Goal: Task Accomplishment & Management: Manage account settings

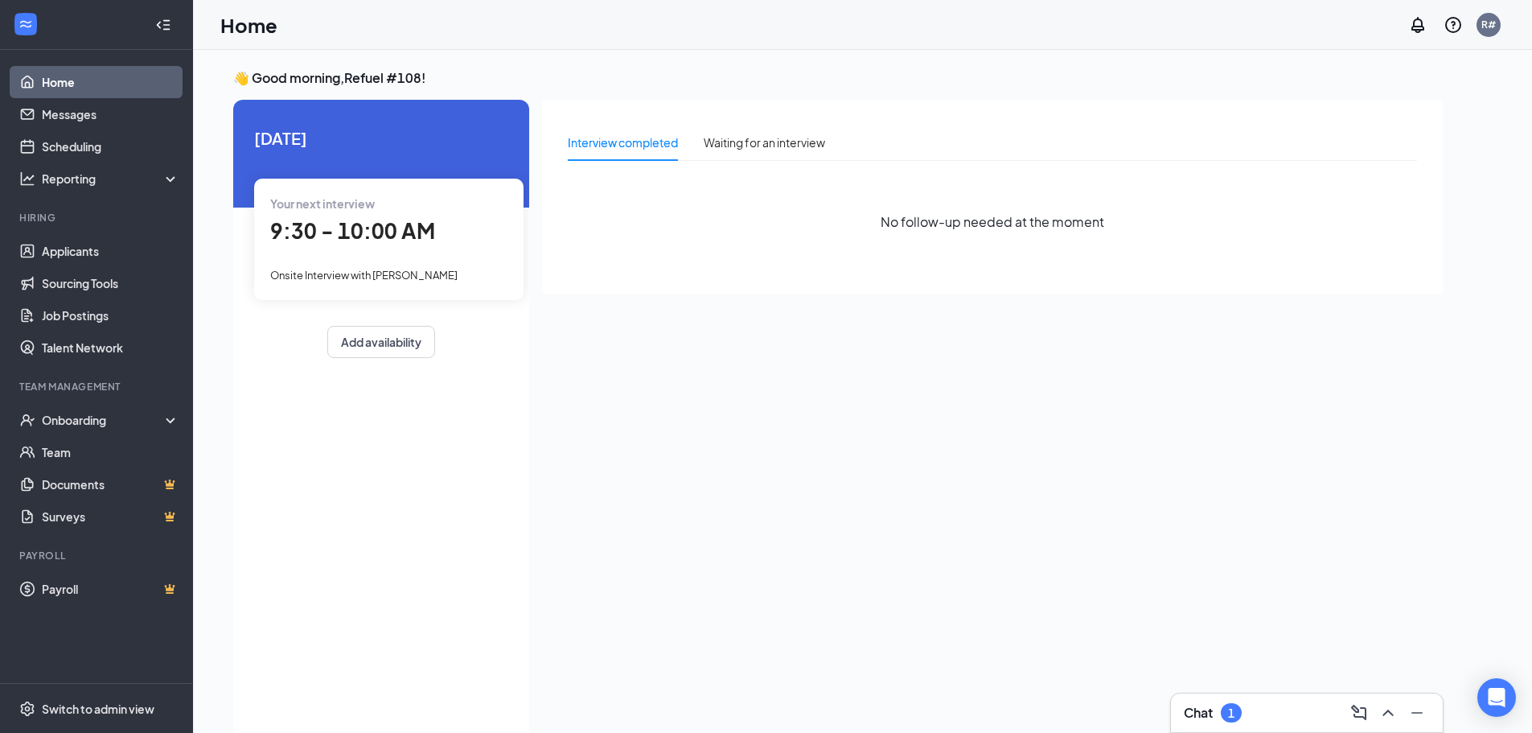
click at [396, 273] on span "Onsite Interview with [PERSON_NAME]" at bounding box center [363, 275] width 187 height 13
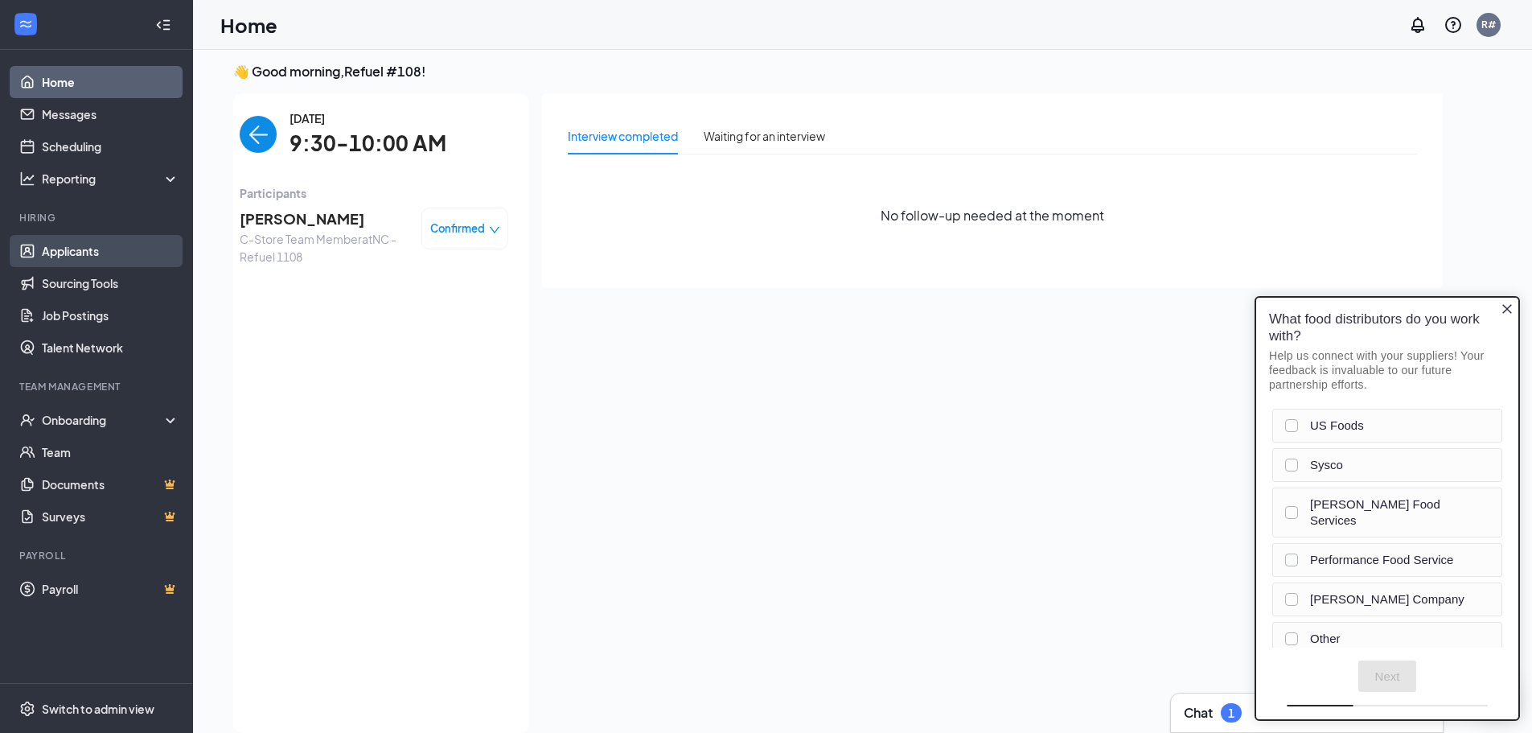
click at [90, 249] on link "Applicants" at bounding box center [111, 251] width 138 height 32
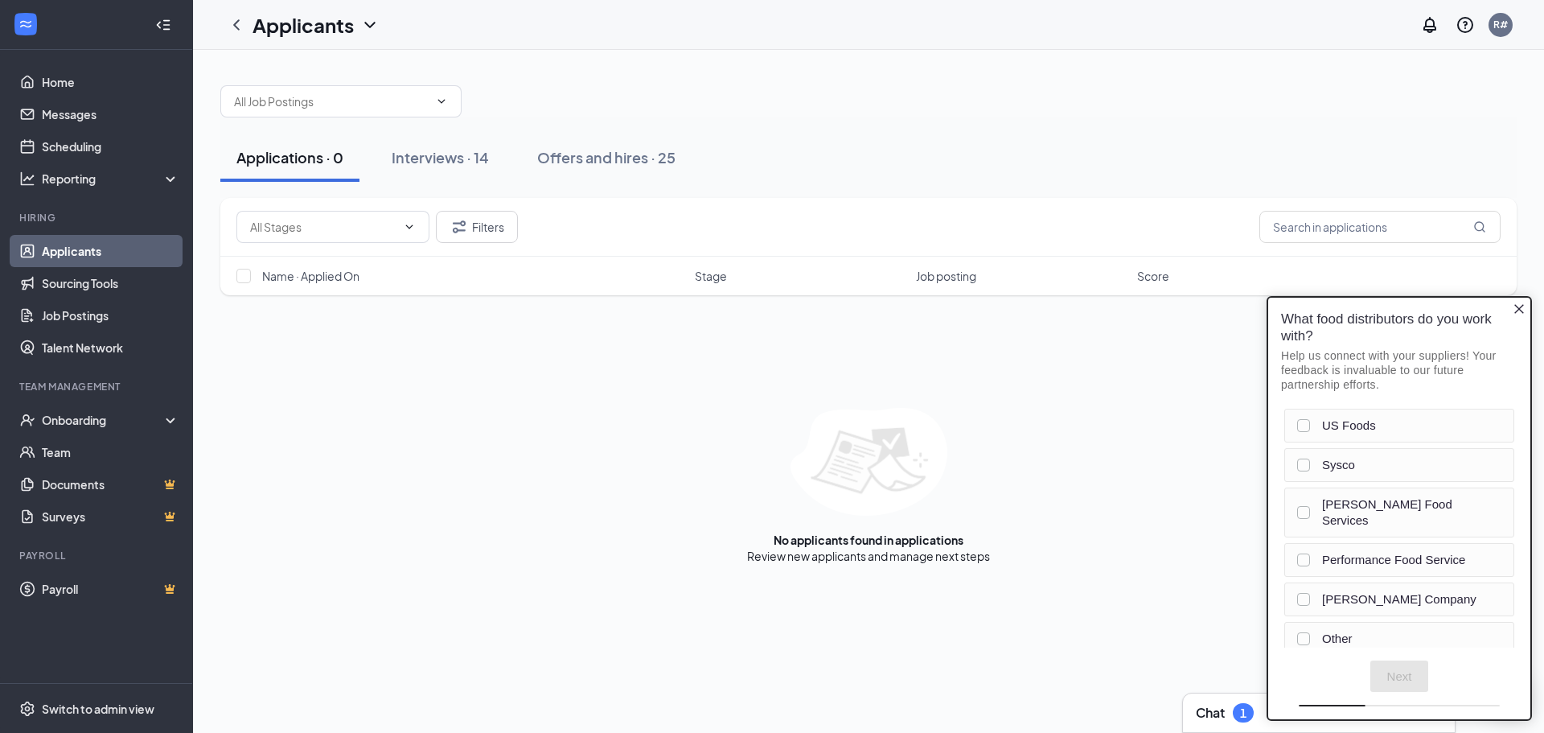
drag, startPoint x: 456, startPoint y: 157, endPoint x: 534, endPoint y: 194, distance: 86.3
click at [458, 157] on div "Interviews · 14" at bounding box center [440, 157] width 97 height 20
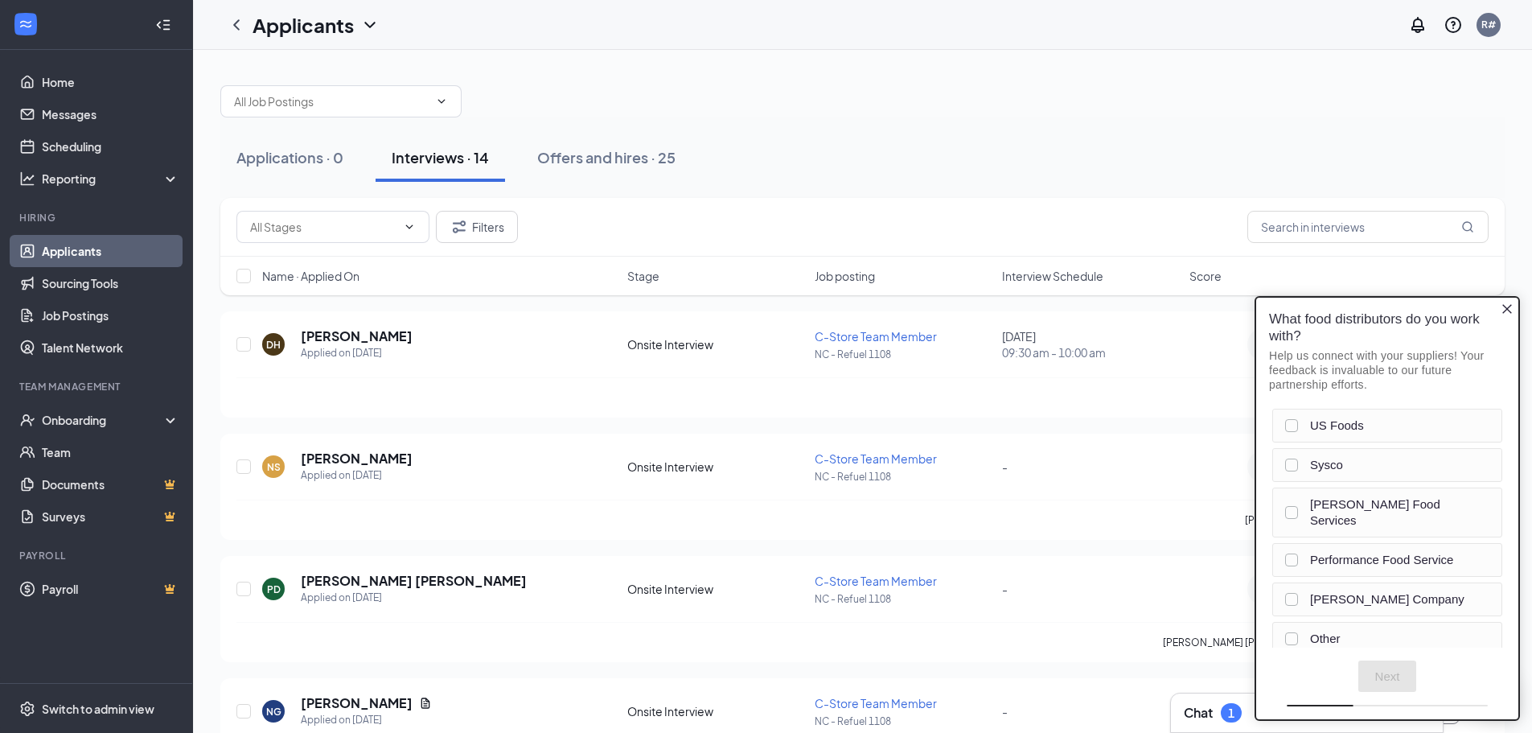
drag, startPoint x: 1510, startPoint y: 312, endPoint x: 1426, endPoint y: 322, distance: 85.0
click at [1510, 311] on icon "Close button" at bounding box center [1507, 308] width 13 height 13
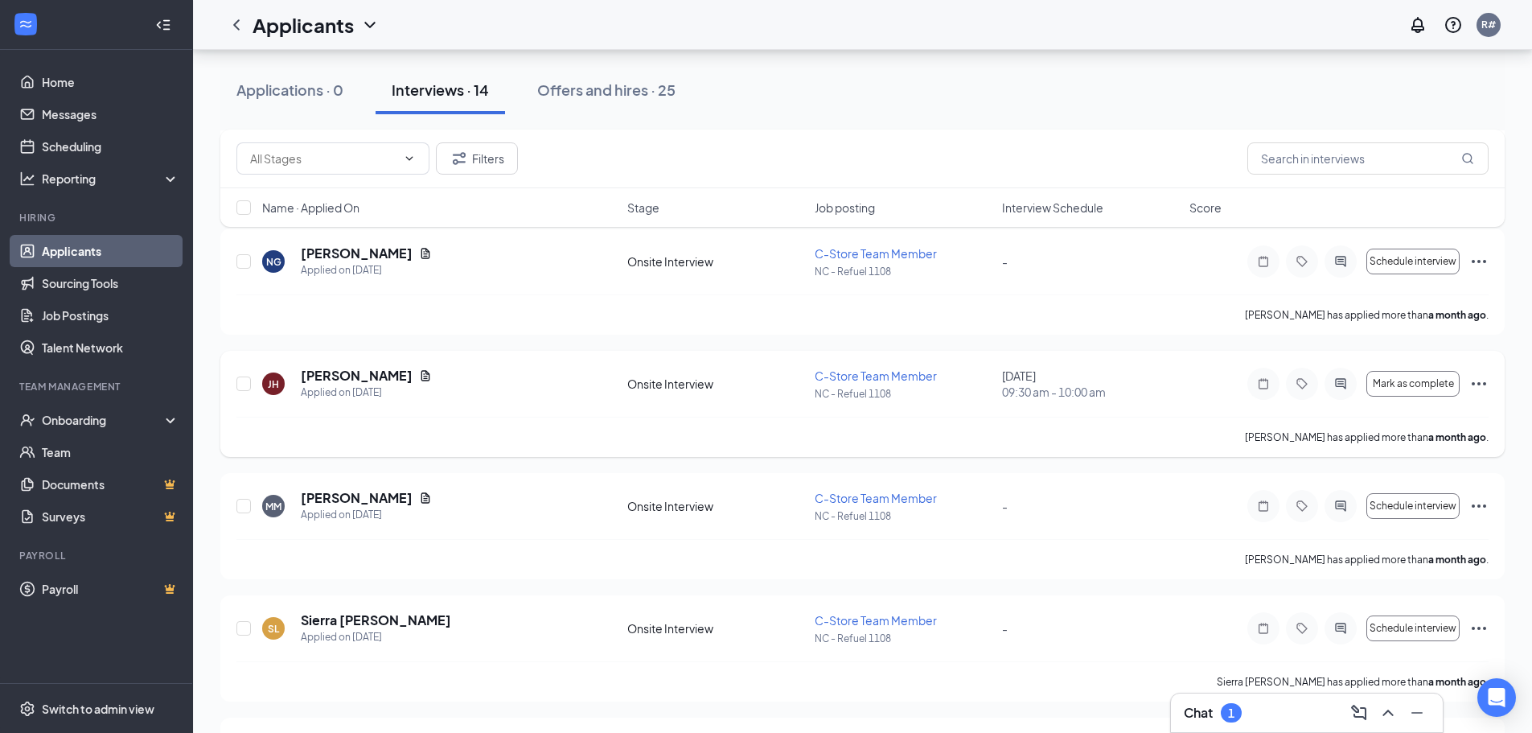
scroll to position [452, 0]
click at [1483, 379] on icon "Ellipses" at bounding box center [1478, 381] width 19 height 19
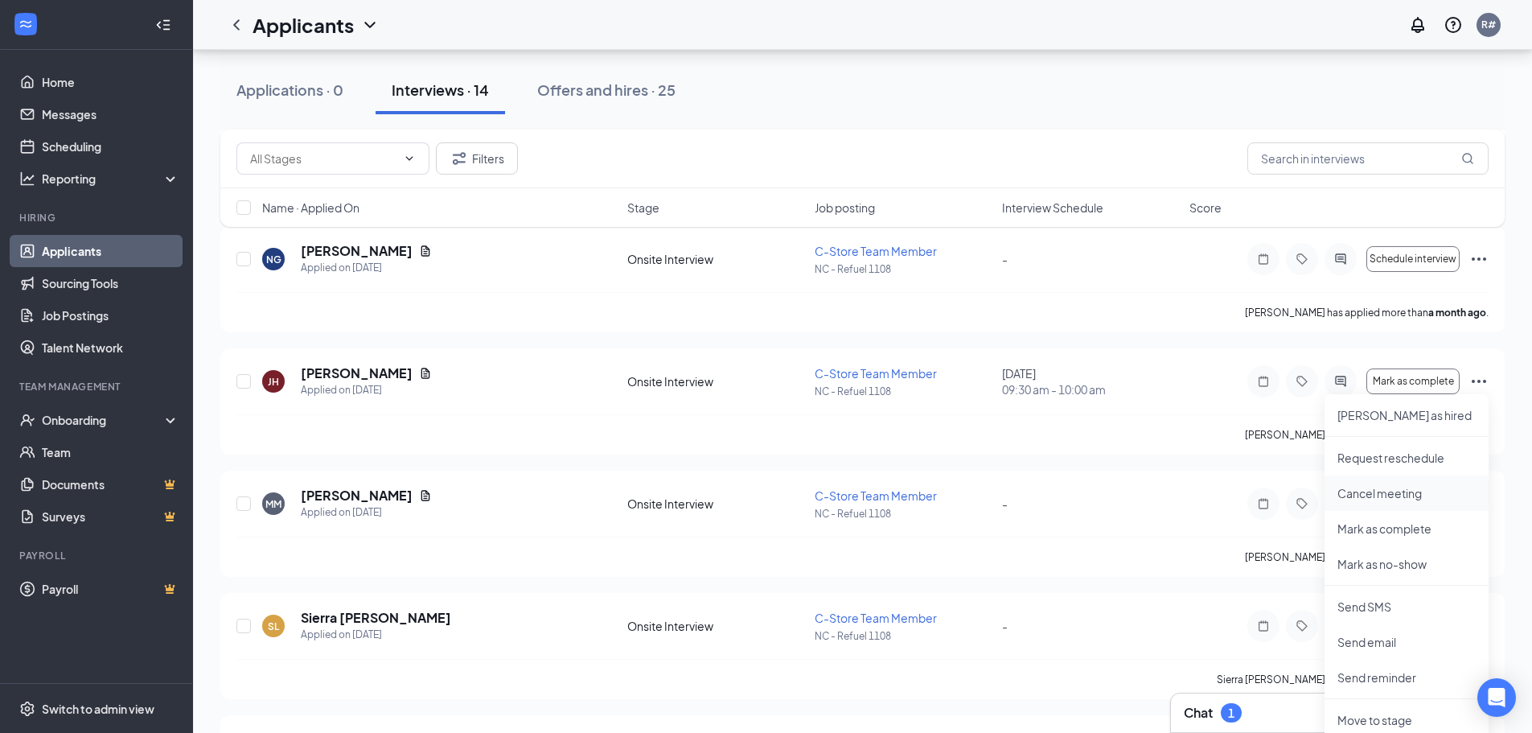
click at [1413, 491] on p "Cancel meeting" at bounding box center [1406, 493] width 138 height 16
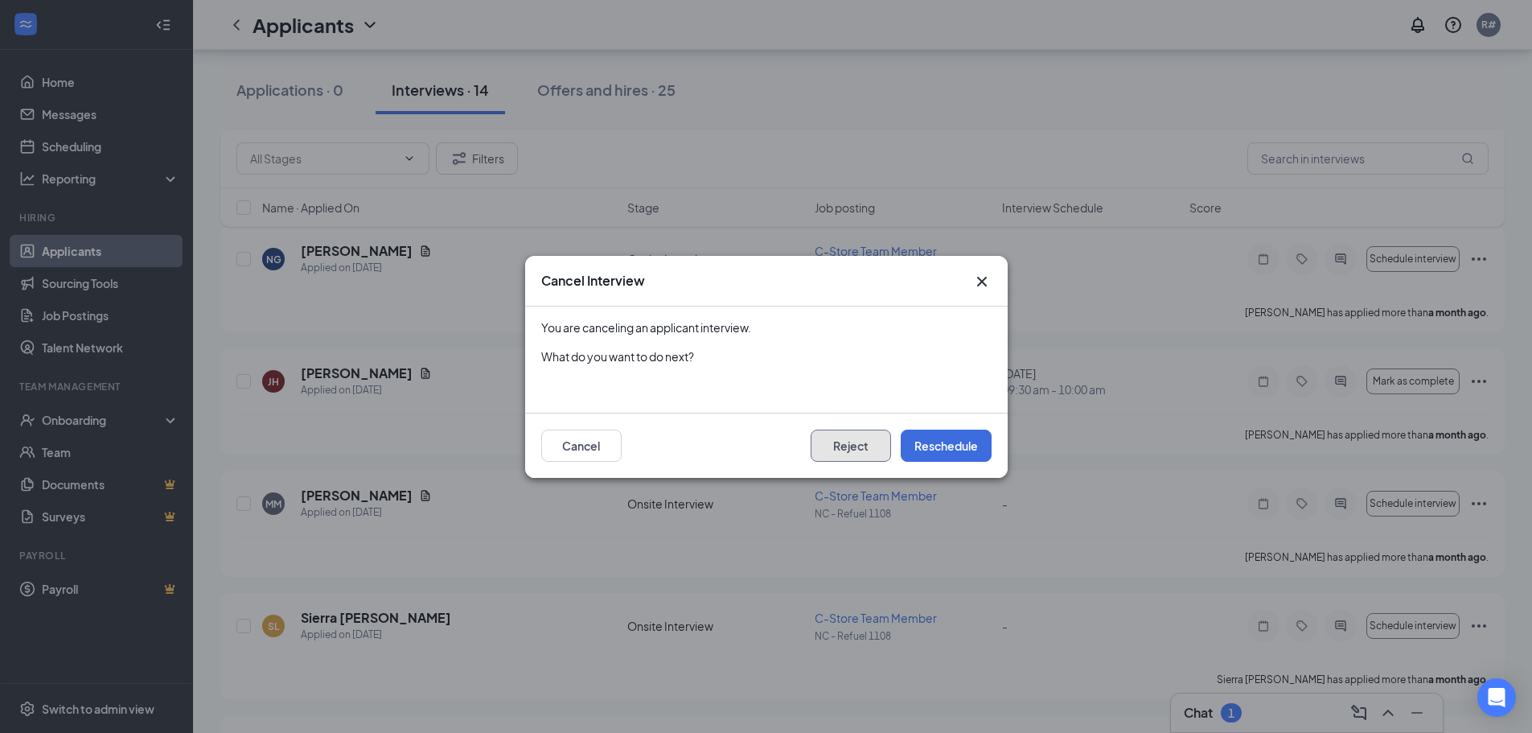
click at [856, 443] on button "Reject" at bounding box center [851, 445] width 80 height 32
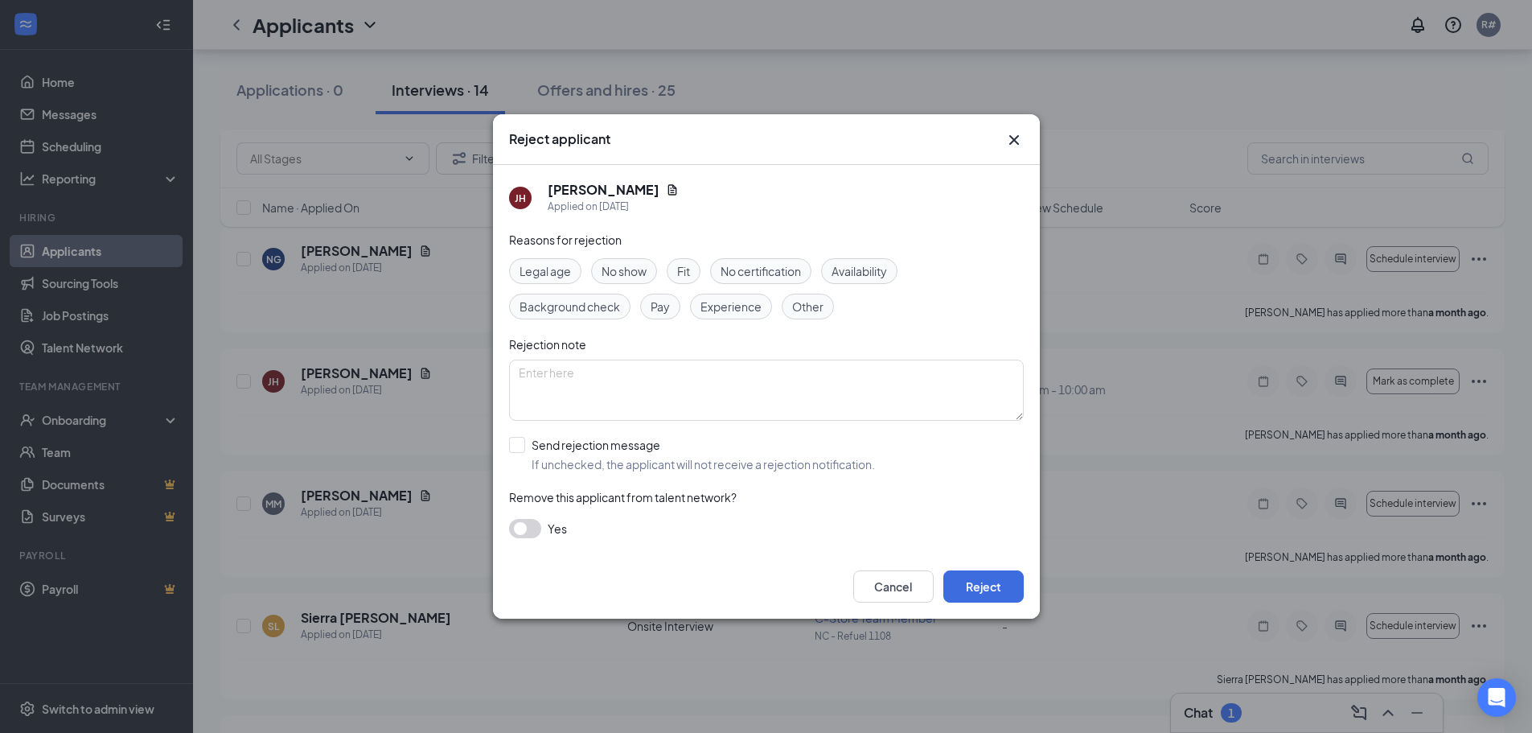
click at [802, 307] on span "Other" at bounding box center [807, 307] width 31 height 18
click at [573, 372] on textarea at bounding box center [766, 389] width 515 height 61
click at [553, 372] on textarea "continous to reschedule and he reschedules on the day of his interview" at bounding box center [766, 389] width 515 height 61
click at [570, 377] on textarea "continous to reschedule and he reschedules on the day of his interview" at bounding box center [766, 389] width 515 height 61
click at [686, 378] on textarea "continuously keeps reschedule and he reschedules on the day of his interview" at bounding box center [766, 389] width 515 height 61
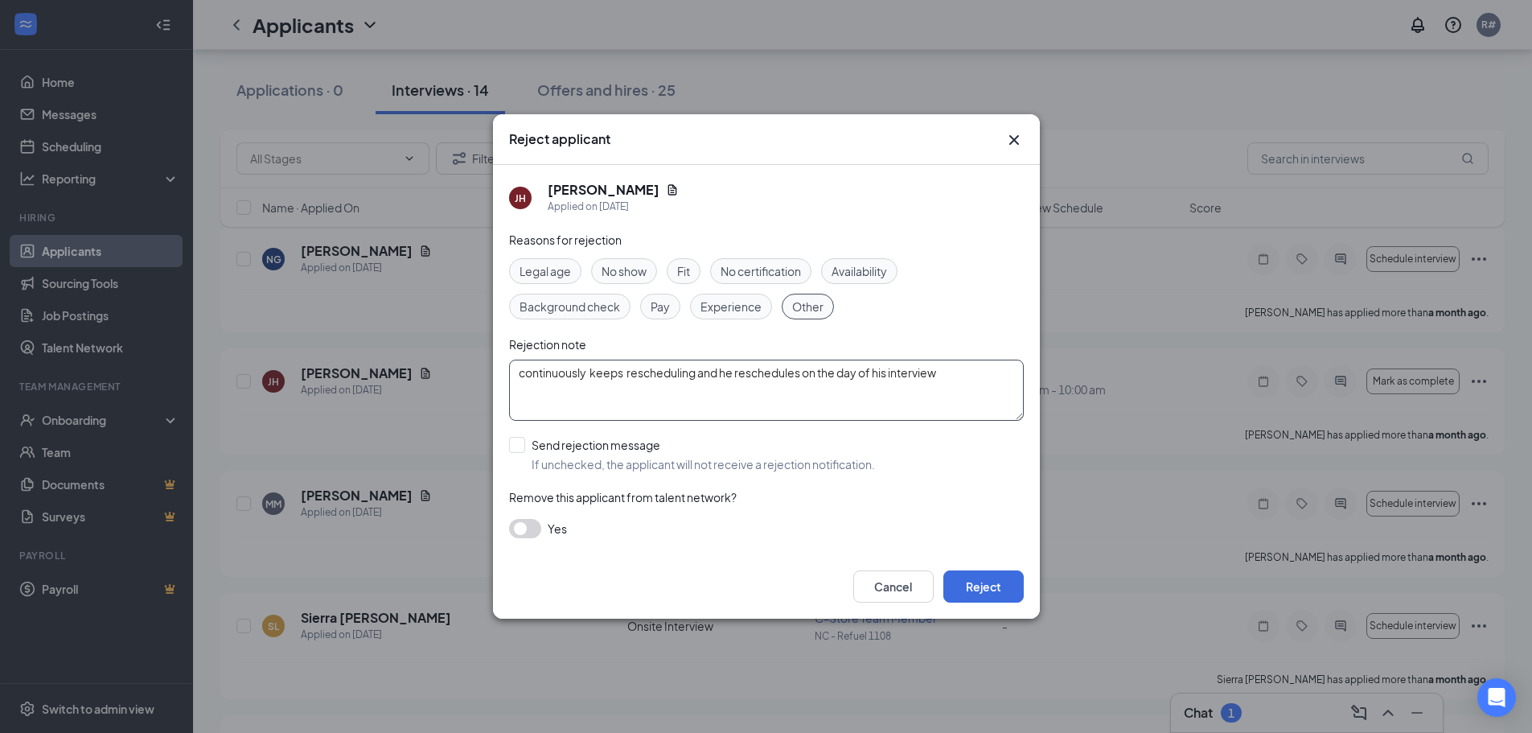
click at [944, 375] on textarea "continuously keeps rescheduling and he reschedules on the day of his interview" at bounding box center [766, 389] width 515 height 61
click at [535, 395] on textarea "continuously keeps rescheduling and he reschedules on the day of his interview.…" at bounding box center [766, 389] width 515 height 61
type textarea "continuously keeps rescheduling and he reschedules on the day of his interview.…"
click at [990, 587] on button "Reject" at bounding box center [983, 586] width 80 height 32
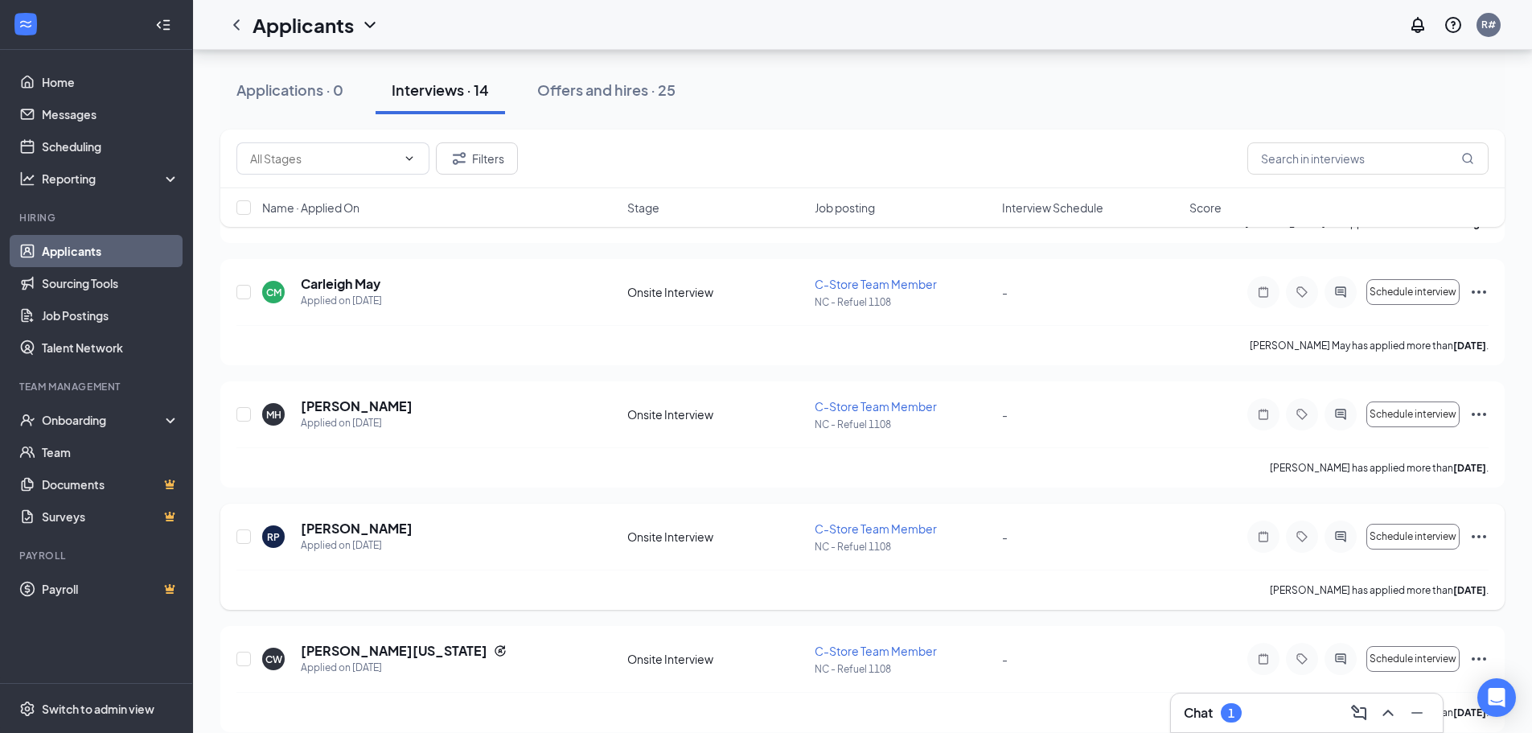
scroll to position [1010, 0]
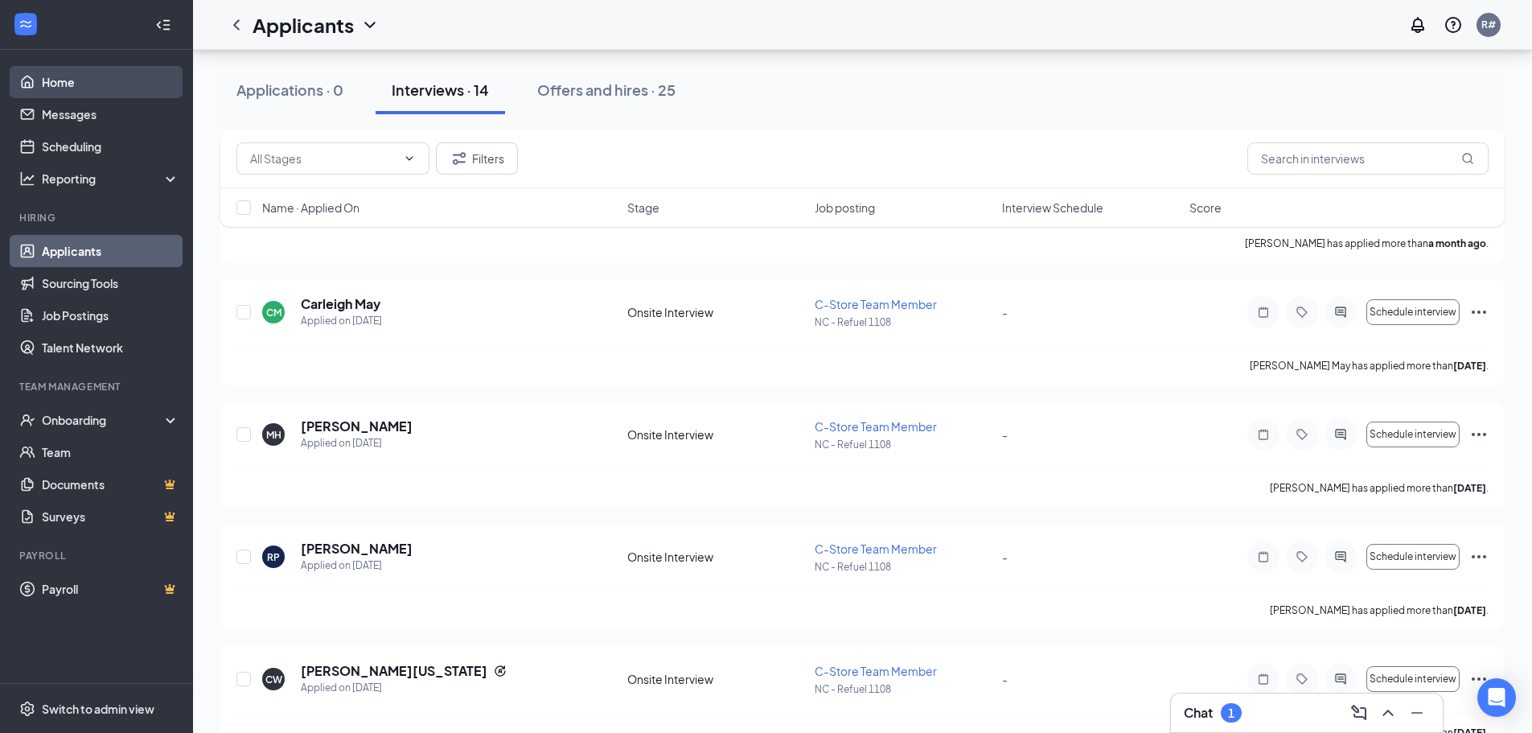
click at [64, 85] on link "Home" at bounding box center [111, 82] width 138 height 32
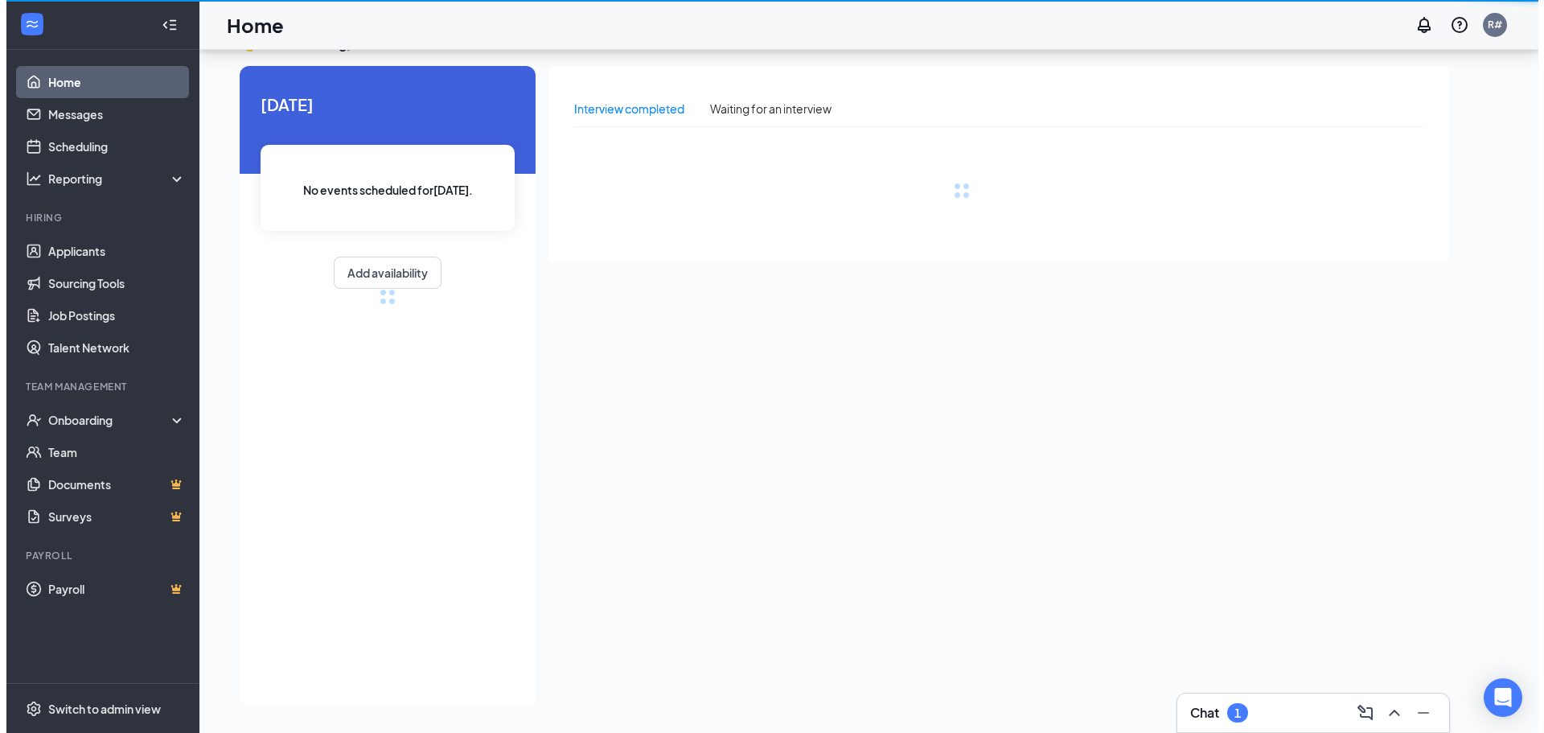
scroll to position [34, 0]
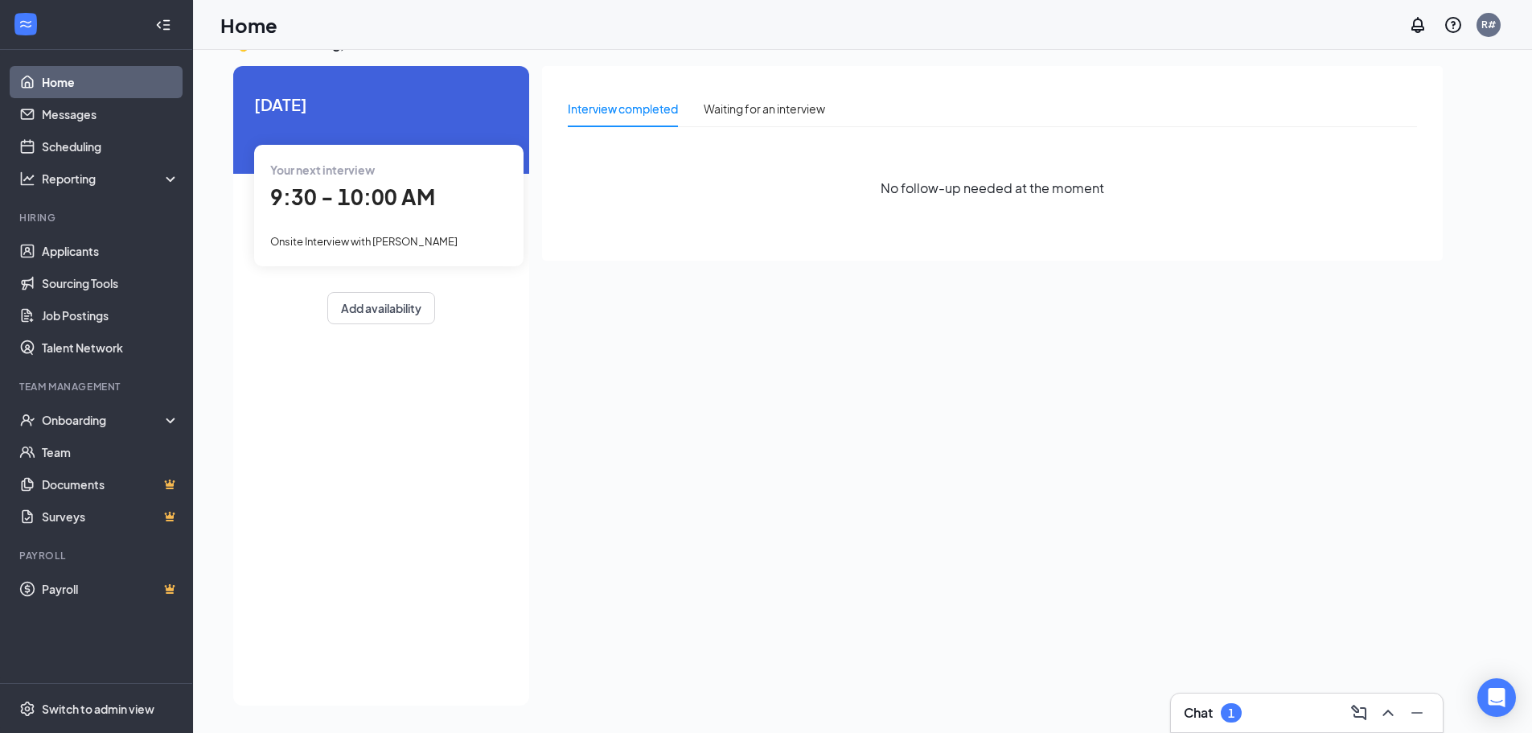
click at [384, 194] on span "9:30 - 10:00 AM" at bounding box center [352, 196] width 165 height 27
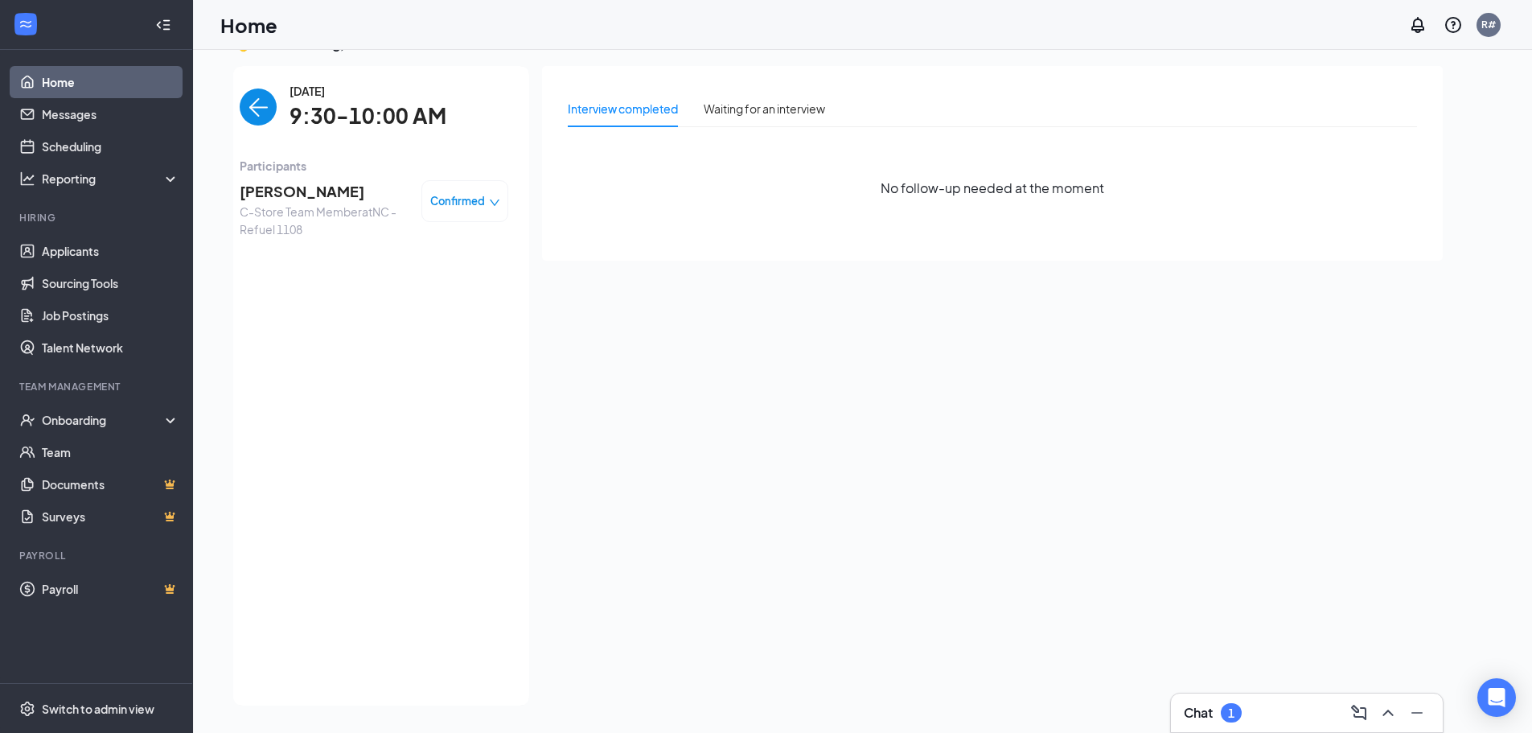
click at [314, 188] on span "[PERSON_NAME]" at bounding box center [324, 191] width 169 height 23
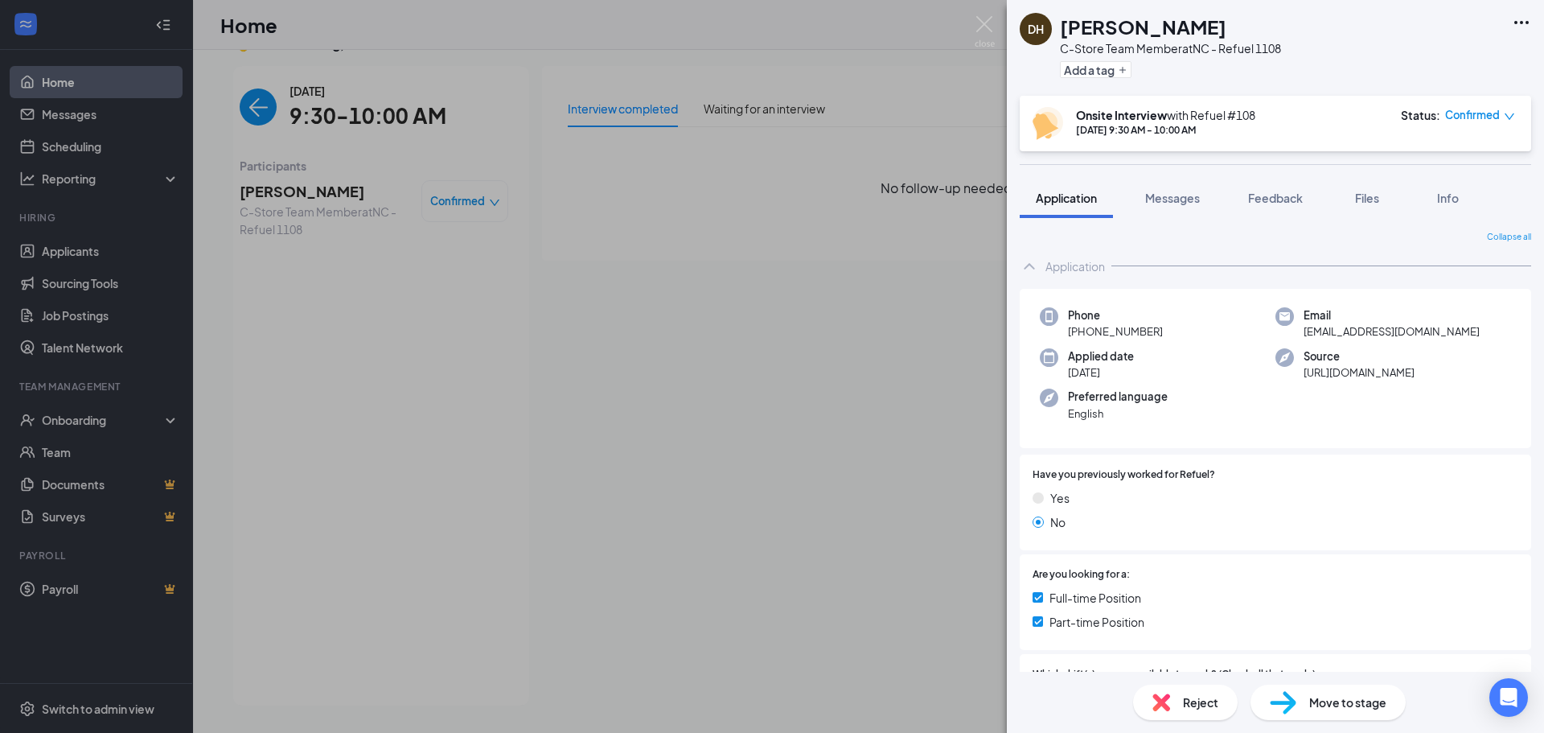
click at [60, 153] on div "DH [PERSON_NAME] C-Store Team Member at [GEOGRAPHIC_DATA] - Refuel 1108 Add a t…" at bounding box center [772, 366] width 1544 height 733
click at [736, 281] on div "DH [PERSON_NAME] C-Store Team Member at [GEOGRAPHIC_DATA] - Refuel 1108 Add a t…" at bounding box center [772, 366] width 1544 height 733
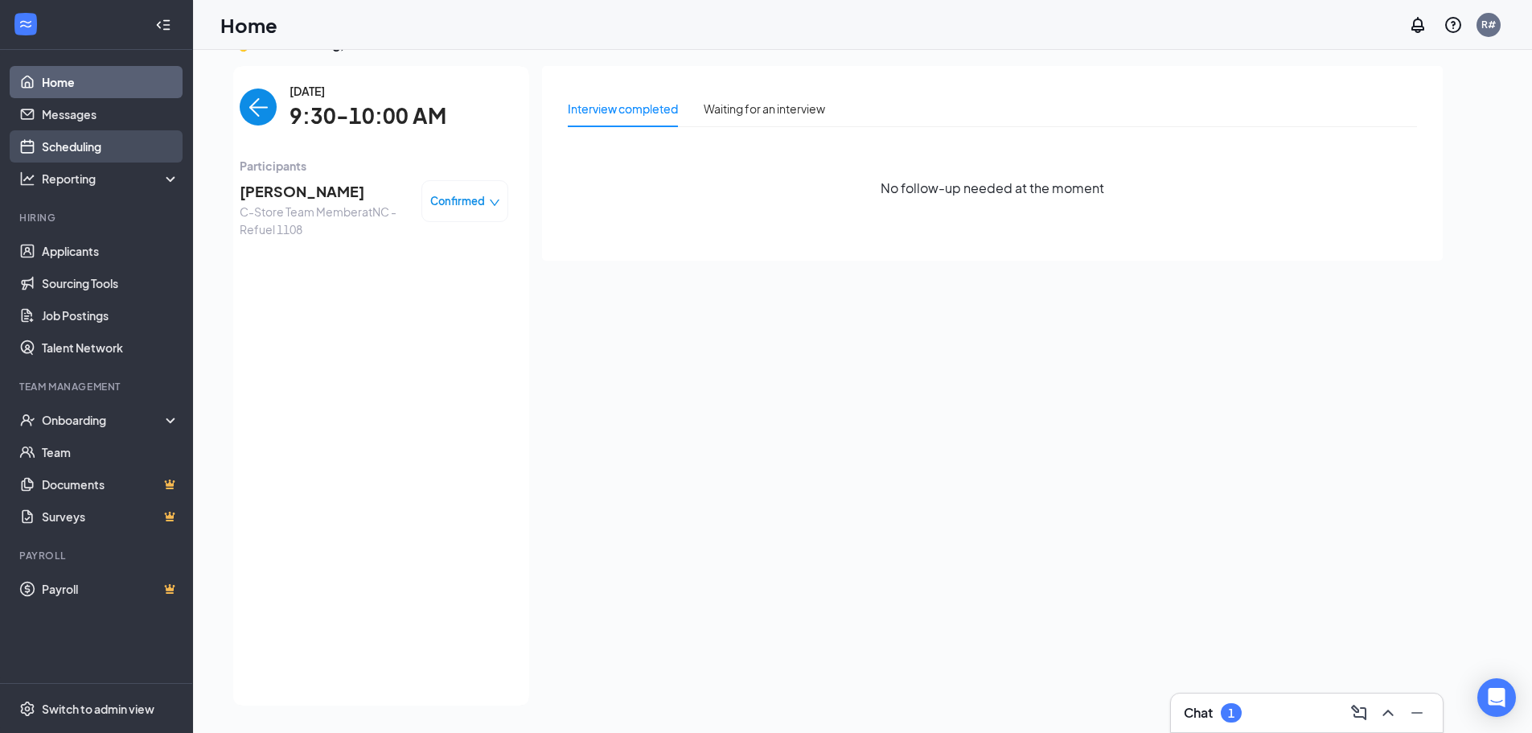
click at [79, 147] on link "Scheduling" at bounding box center [111, 146] width 138 height 32
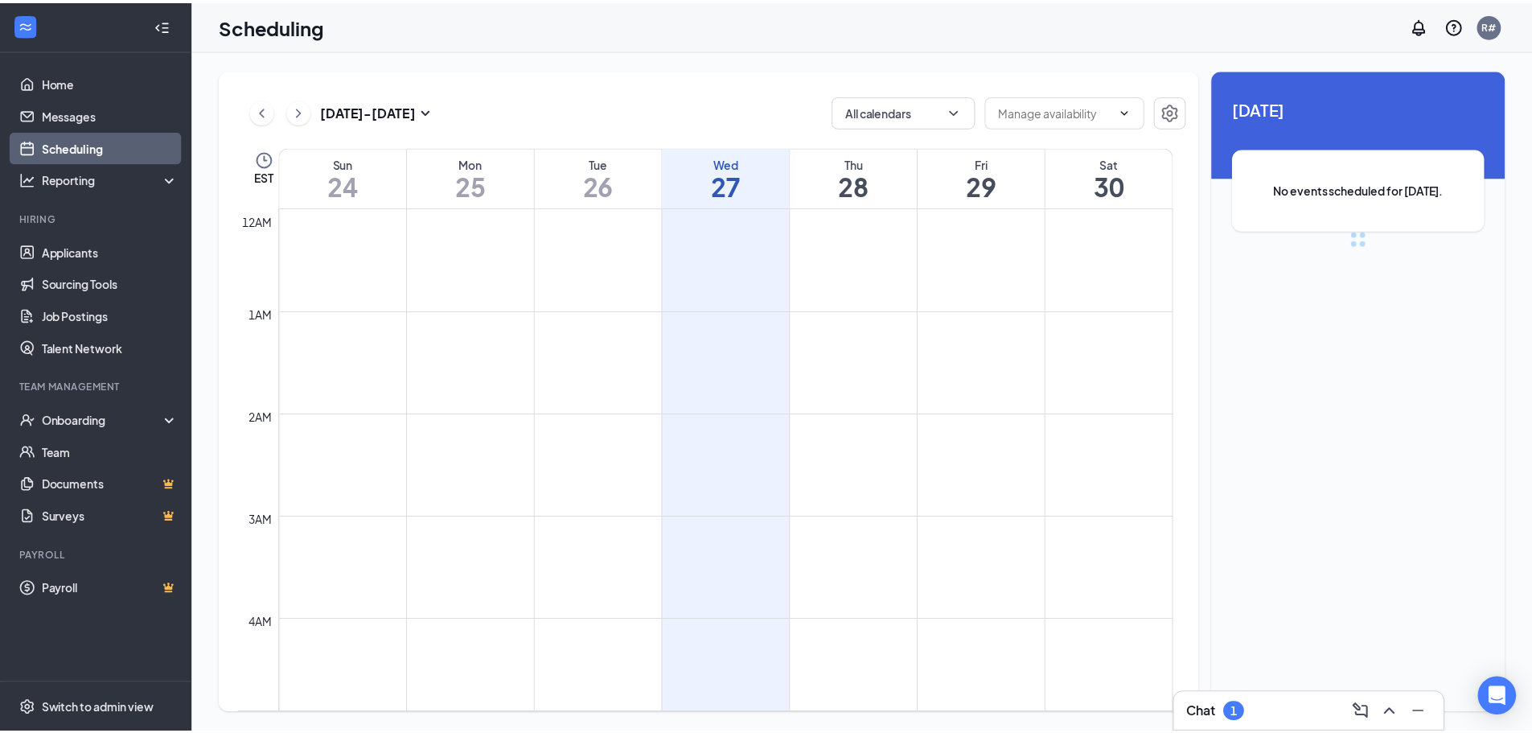
scroll to position [791, 0]
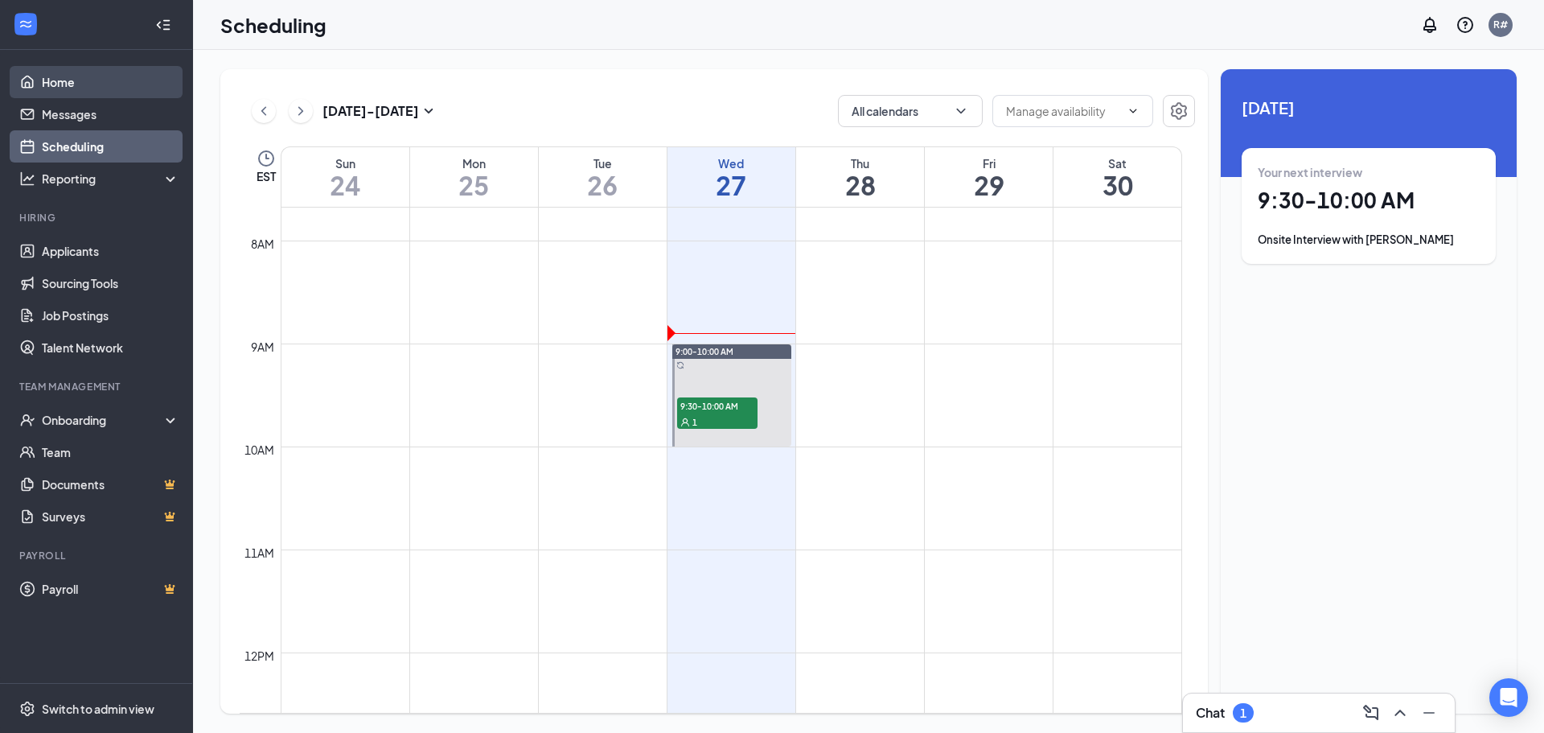
click at [56, 78] on link "Home" at bounding box center [111, 82] width 138 height 32
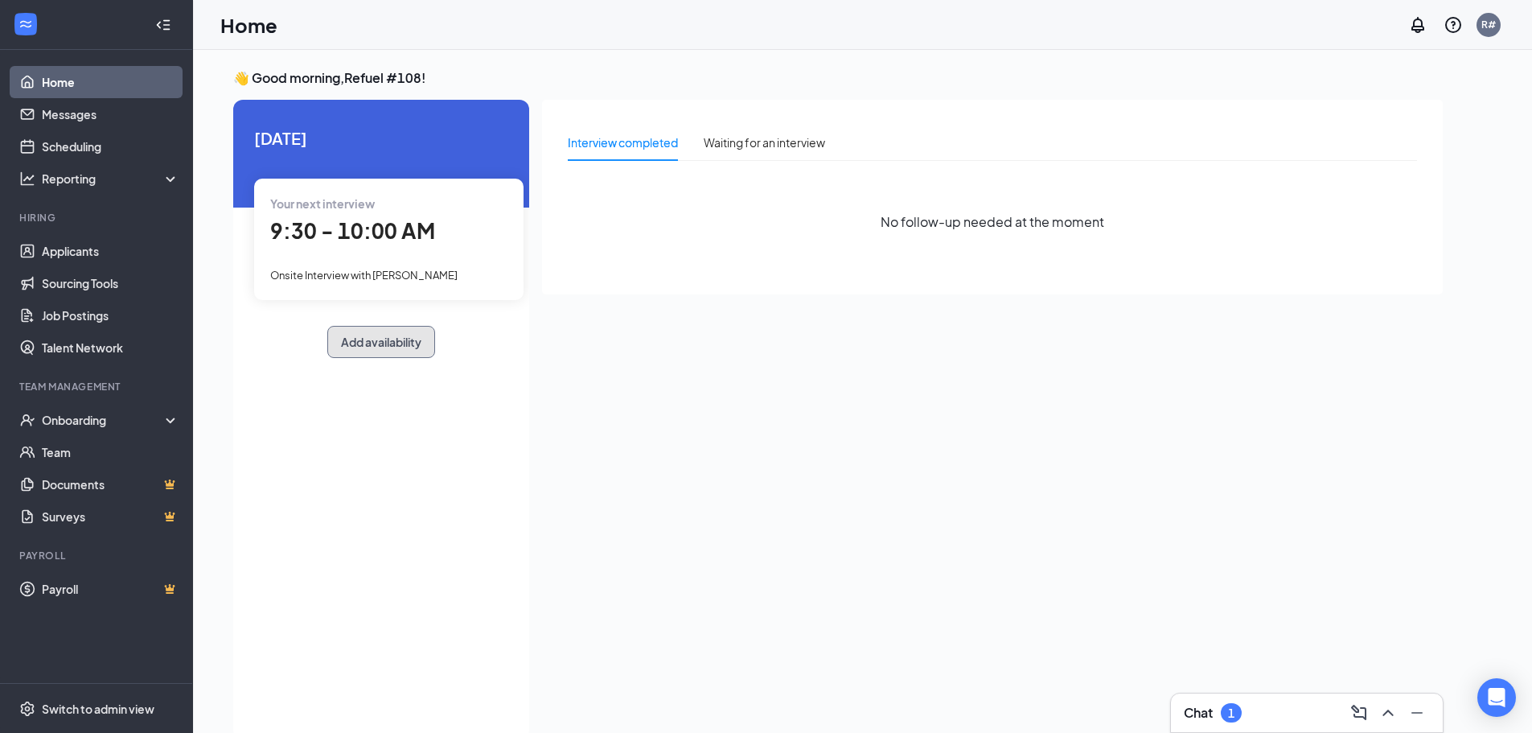
click at [376, 345] on button "Add availability" at bounding box center [381, 342] width 108 height 32
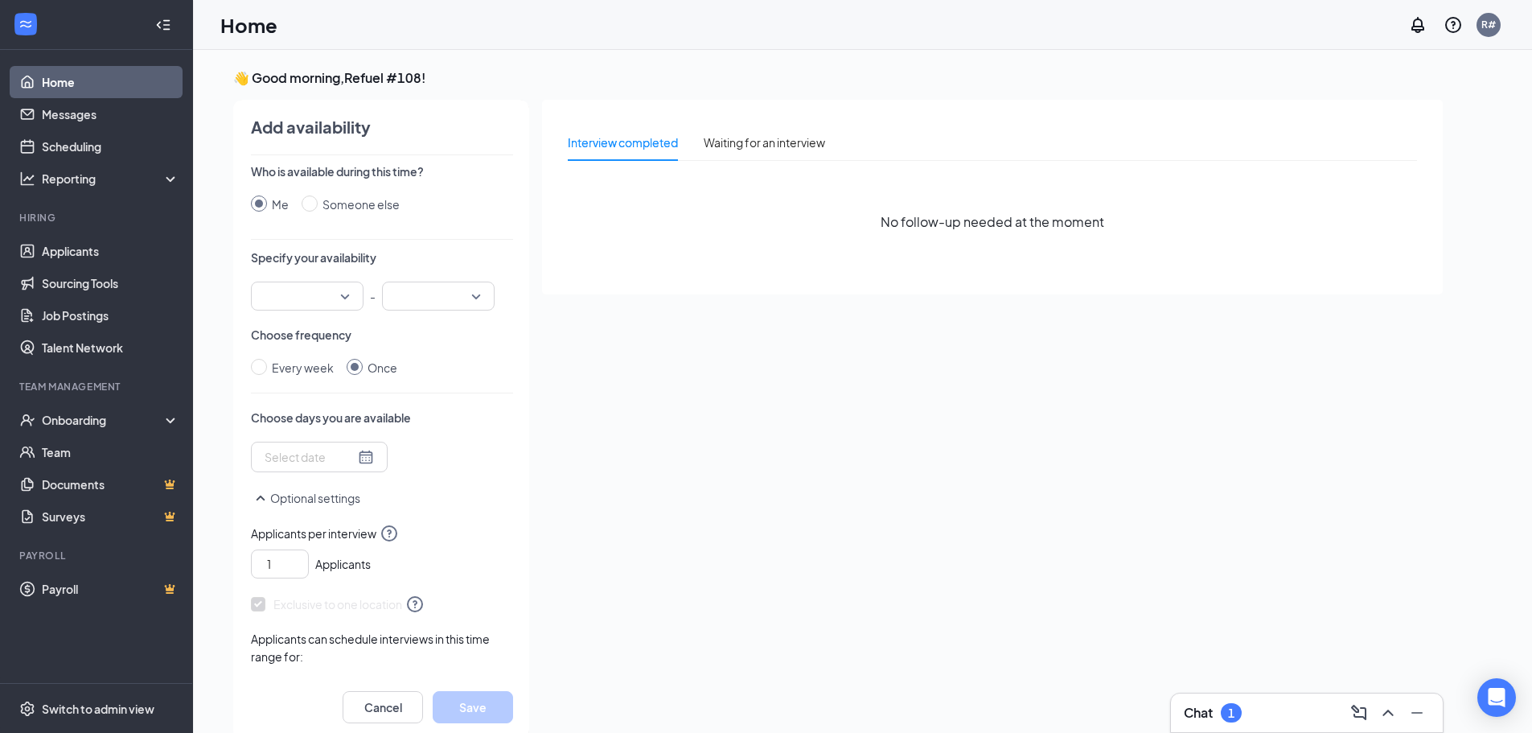
scroll to position [6, 0]
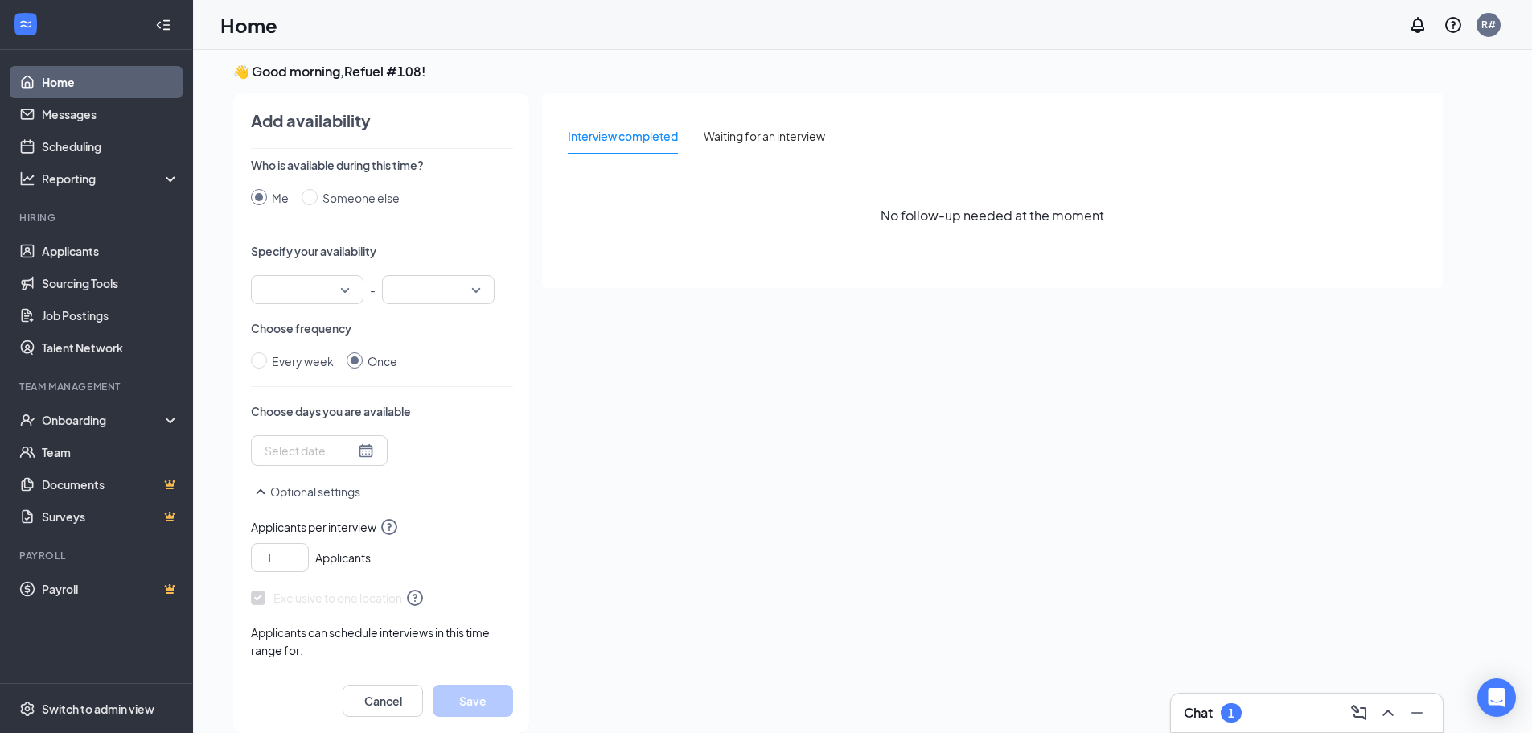
click at [343, 290] on div at bounding box center [307, 289] width 113 height 29
click at [300, 472] on span "09:00 AM" at bounding box center [287, 478] width 47 height 18
click at [474, 290] on div at bounding box center [438, 289] width 113 height 29
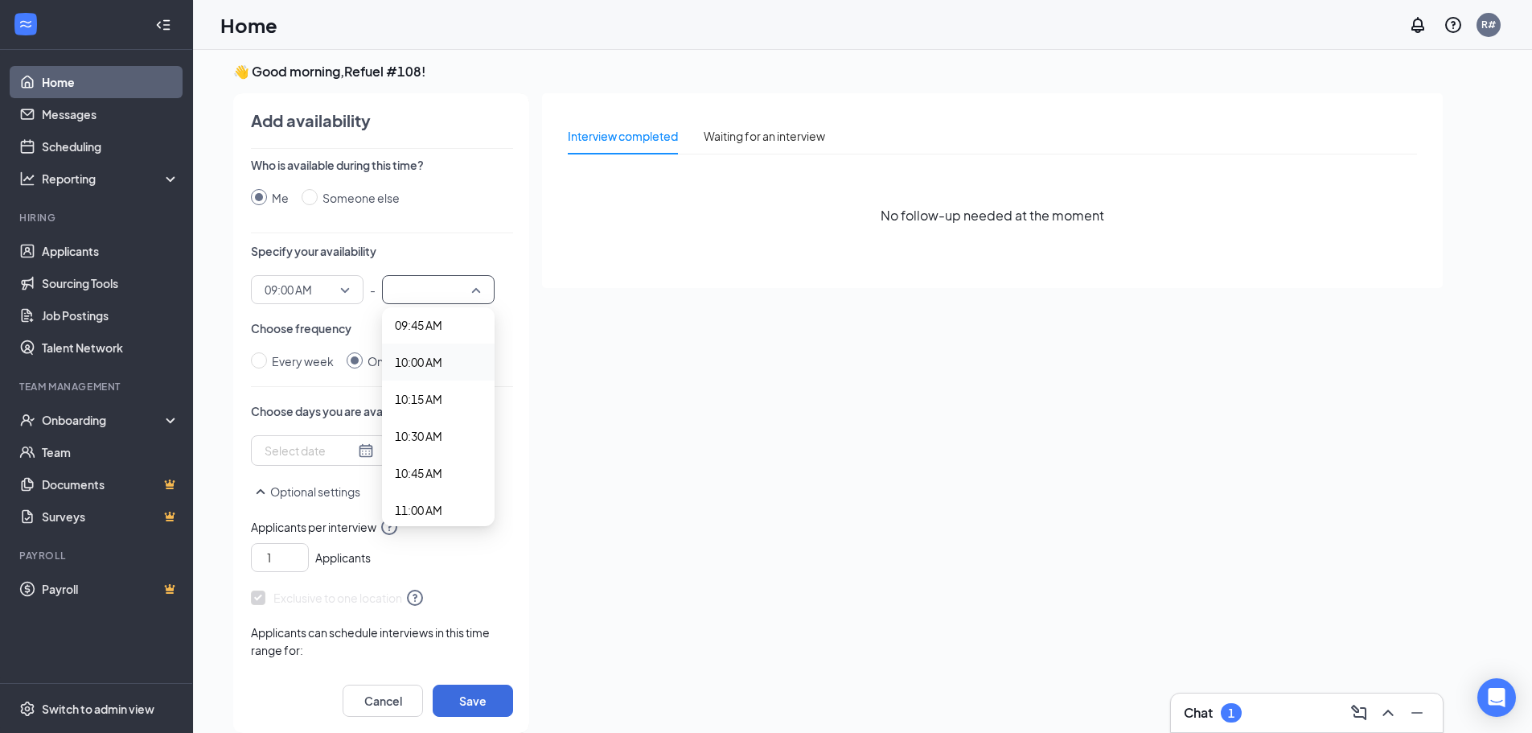
click at [432, 363] on span "10:00 AM" at bounding box center [418, 362] width 47 height 18
click at [354, 453] on div at bounding box center [319, 451] width 109 height 18
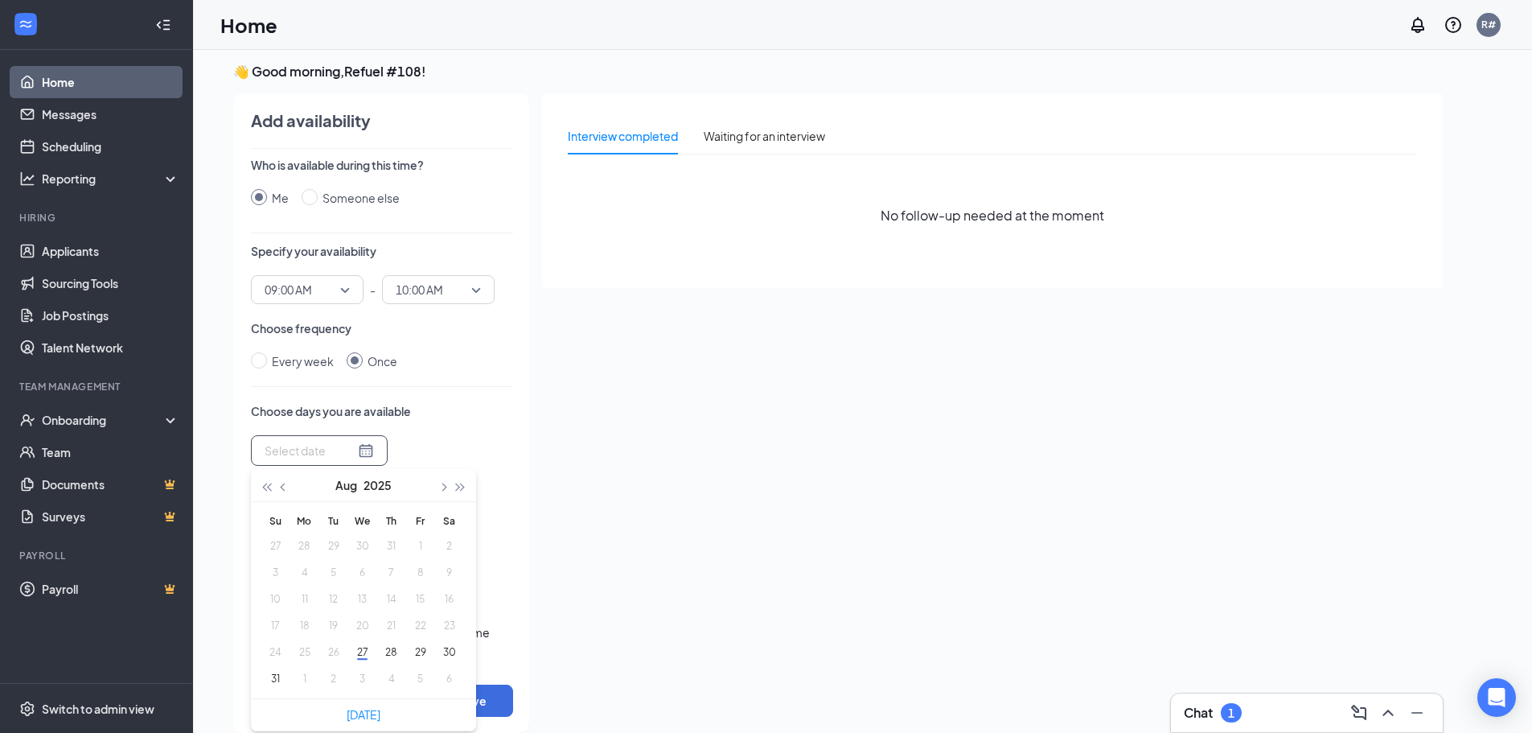
type input "[DATE]"
click at [413, 681] on button "5" at bounding box center [420, 678] width 30 height 17
type input "[DATE]"
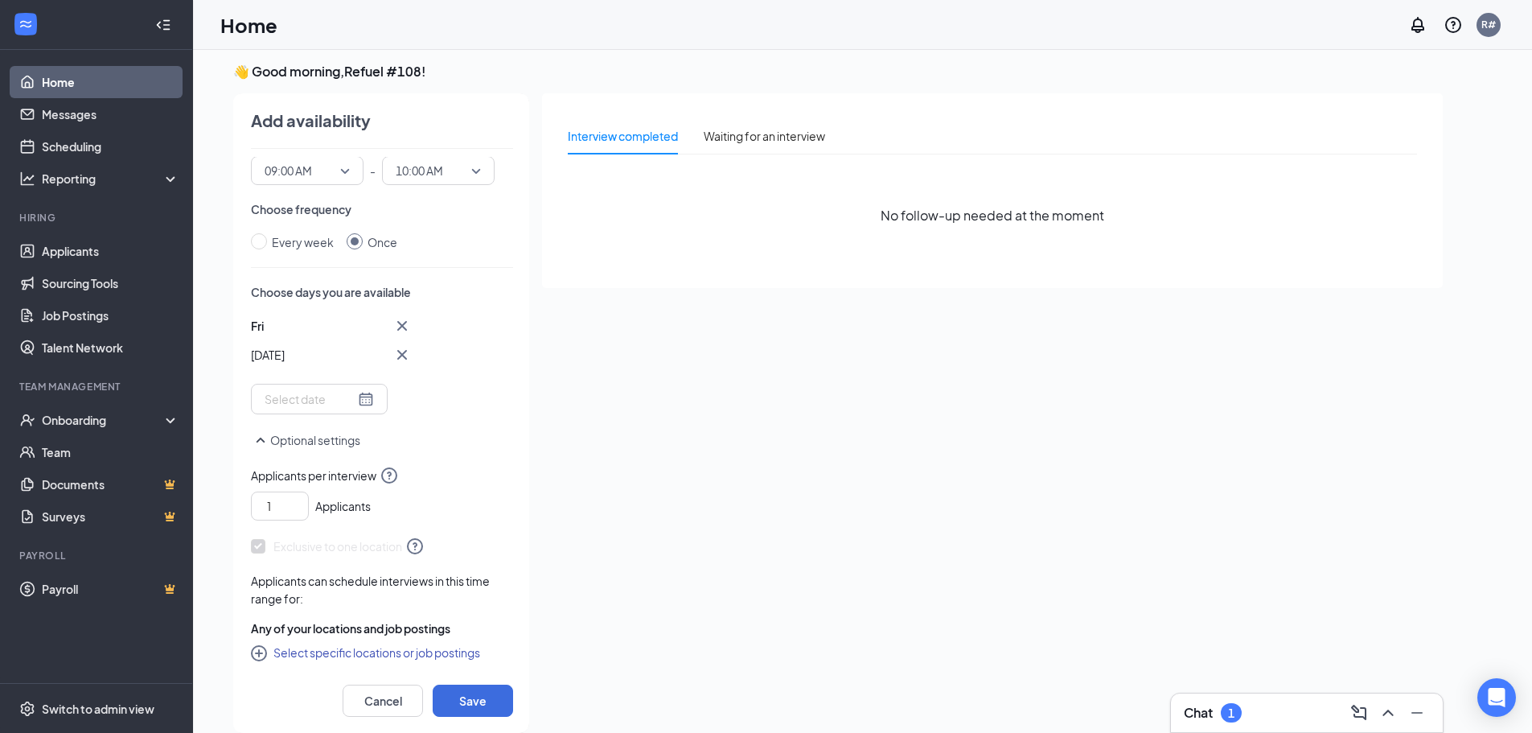
scroll to position [122, 0]
click at [473, 693] on button "Save" at bounding box center [473, 700] width 80 height 32
